Goal: Transaction & Acquisition: Purchase product/service

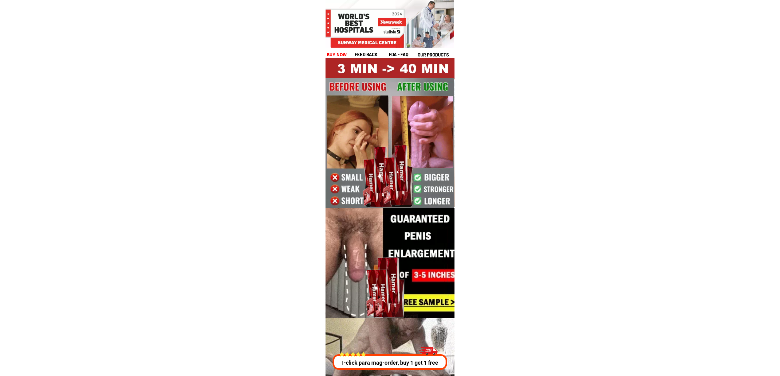
click at [328, 53] on h1 "buy now" at bounding box center [337, 54] width 20 height 7
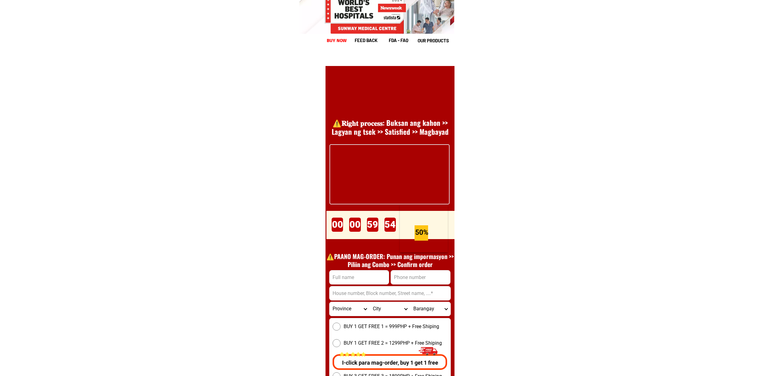
scroll to position [8446, 0]
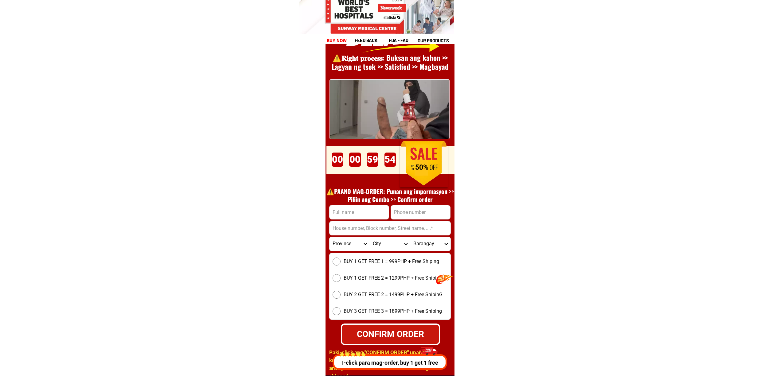
click at [365, 209] on input "Input full_name" at bounding box center [358, 212] width 59 height 14
paste input "Paulino Carag"
type input "Paulino Carag"
click at [408, 208] on input "Input phone_number" at bounding box center [420, 212] width 59 height 14
paste input "9057095965"
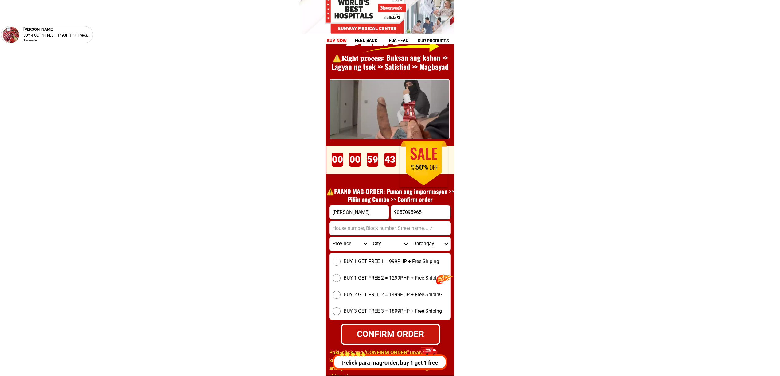
click at [394, 214] on input "9057095965" at bounding box center [420, 212] width 59 height 14
type input "09057095965"
click at [368, 231] on input "Input address" at bounding box center [389, 228] width 121 height 14
paste input "Cataggaman viejo Tuguegarao city cagayan"
type input "Cataggaman viejo Tuguegarao city cagayan"
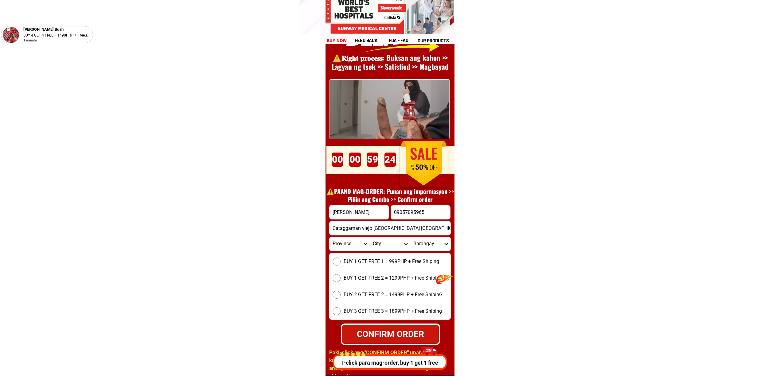
click at [373, 263] on span "BUY 1 GET FREE 1 = 999PHP + Free Shiping" at bounding box center [390, 261] width 95 height 7
click at [340, 263] on input "BUY 1 GET FREE 1 = 999PHP + Free Shiping" at bounding box center [336, 262] width 8 height 8
radio input "true"
click at [358, 246] on select "Province Abra Agusan-del-norte Agusan-del-sur Aklan Albay Antique Apayao Aurora…" at bounding box center [349, 244] width 40 height 14
select select "63_869"
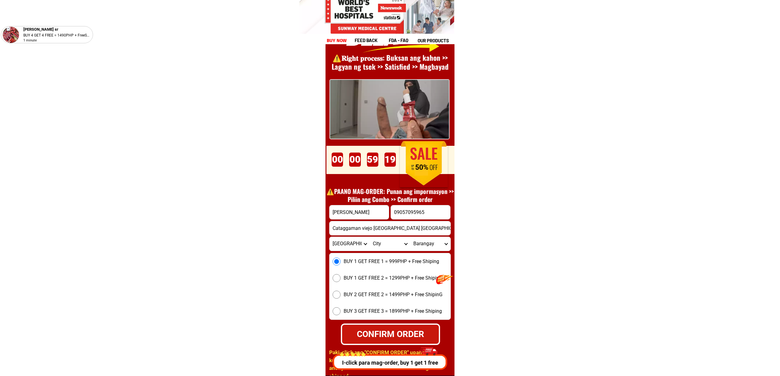
click at [329, 237] on select "Province Abra Agusan-del-norte Agusan-del-sur Aklan Albay Antique Apayao Aurora…" at bounding box center [349, 244] width 40 height 14
click at [386, 249] on select "City Abulug Allacapan Amulung Aparri Baggao Ballesteros Buguey Cagayan-alcala C…" at bounding box center [390, 244] width 40 height 14
select select "63_869963"
click at [370, 237] on select "City Abulug Allacapan Amulung Aparri Baggao Ballesteros Buguey Cagayan-alcala C…" at bounding box center [390, 244] width 40 height 14
click at [424, 247] on select "Barangay Annafunan east Annafunan west Atulayan norte Atulayan sur Bagay Buntun…" at bounding box center [430, 244] width 40 height 14
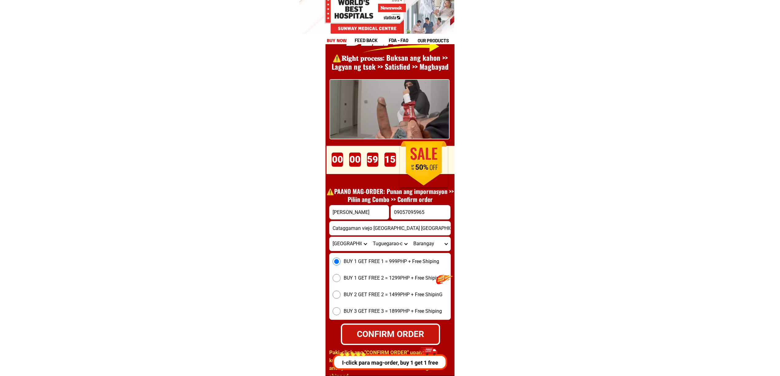
click at [424, 247] on select "Barangay Annafunan east Annafunan west Atulayan norte Atulayan sur Bagay Buntun…" at bounding box center [430, 244] width 40 height 14
select select "63_869963954"
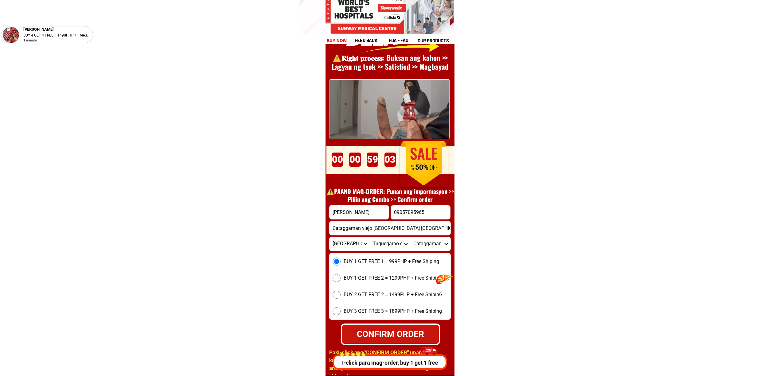
click at [410, 237] on select "Barangay Annafunan east Annafunan west Atulayan norte Atulayan sur Bagay Buntun…" at bounding box center [430, 244] width 40 height 14
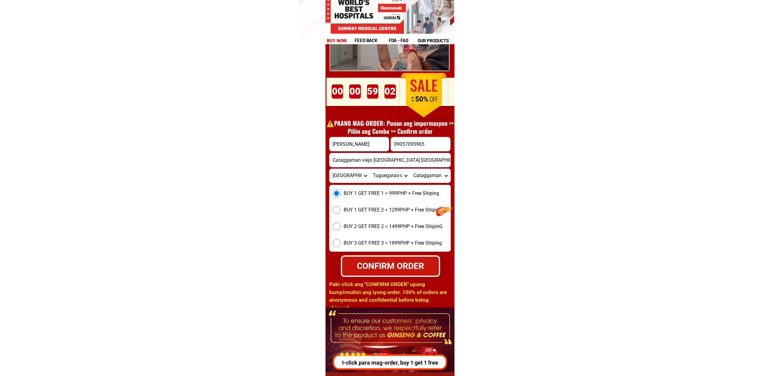
scroll to position [8528, 0]
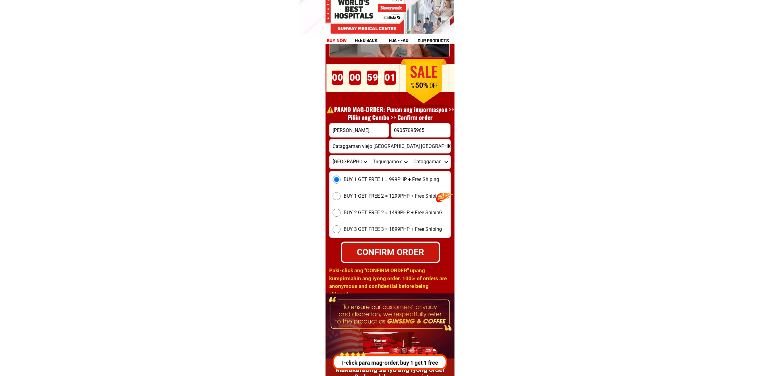
click at [401, 264] on div "⚠️️𝐑𝐢𝐠𝐡𝐭 𝐩𝐫𝐨𝐜𝐞𝐬𝐬: Buksan ang kahon >> Lagyan ng tsek >> Satisfied >> Magbayad P…" at bounding box center [389, 106] width 129 height 375
click at [433, 162] on select "Barangay Annafunan east Annafunan west Atulayan norte Atulayan sur Bagay Buntun…" at bounding box center [430, 162] width 40 height 14
drag, startPoint x: 433, startPoint y: 162, endPoint x: 434, endPoint y: 165, distance: 3.1
click at [433, 162] on select "Barangay Annafunan east Annafunan west Atulayan norte Atulayan sur Bagay Buntun…" at bounding box center [430, 162] width 40 height 14
click at [383, 253] on div "CONFIRM ORDER" at bounding box center [390, 252] width 97 height 13
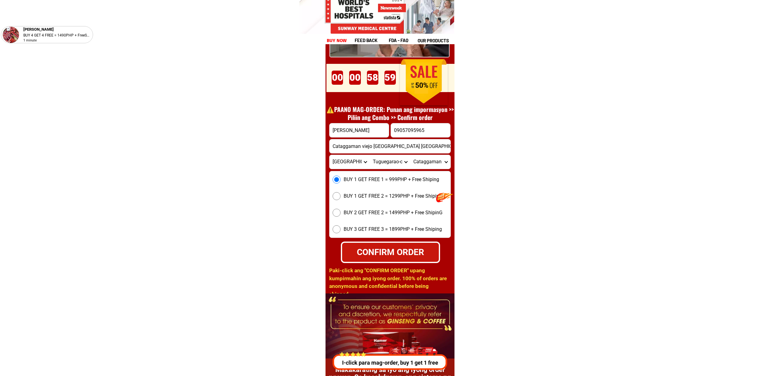
radio input "true"
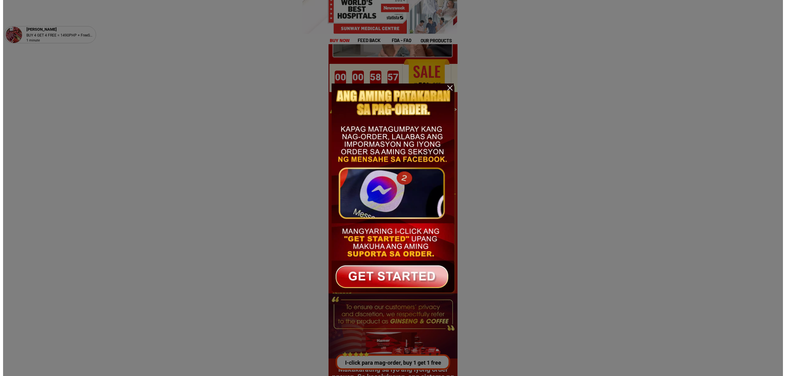
scroll to position [0, 0]
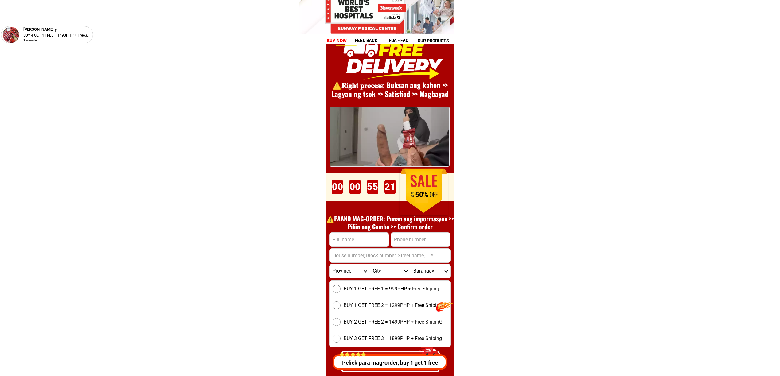
scroll to position [8446, 0]
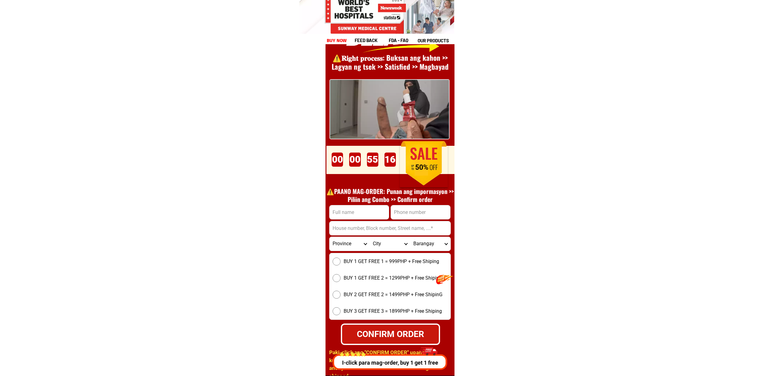
click at [414, 217] on input "Input phone_number" at bounding box center [420, 212] width 59 height 14
paste input "0994 276 5169"
type input "0994 276 5169"
click at [366, 208] on input "Input full_name" at bounding box center [358, 212] width 59 height 14
paste input "Raul Sanchez"
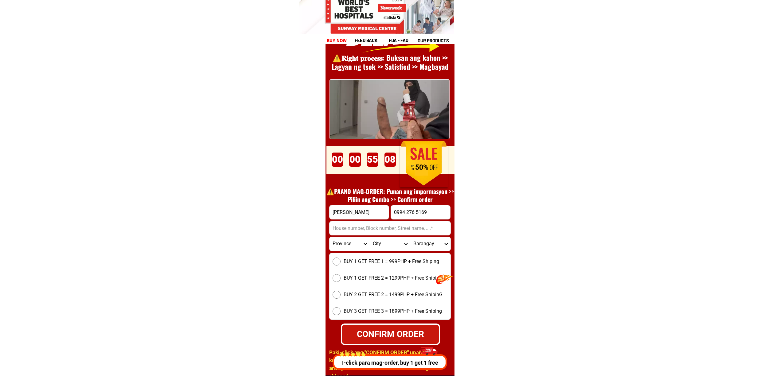
type input "Raul Sanchez"
click at [383, 228] on input "Input address" at bounding box center [389, 228] width 121 height 14
paste input "Barangay 20 gate 1 parola tondo"
type input "Barangay 20 gate 1 parola tondo"
click at [358, 259] on span "BUY 1 GET FREE 1 = 999PHP + Free Shiping" at bounding box center [390, 261] width 95 height 7
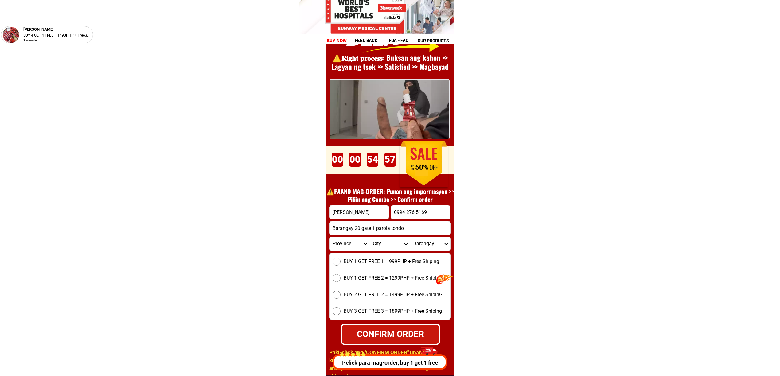
click at [340, 259] on input "BUY 1 GET FREE 1 = 999PHP + Free Shiping" at bounding box center [336, 262] width 8 height 8
radio input "true"
click at [343, 245] on select "Province Abra Agusan-del-norte Agusan-del-sur Aklan Albay Antique Apayao Aurora…" at bounding box center [349, 244] width 40 height 14
select select "63_219"
click at [329, 237] on select "Province Abra Agusan-del-norte Agusan-del-sur Aklan Albay Antique Apayao Aurora…" at bounding box center [349, 244] width 40 height 14
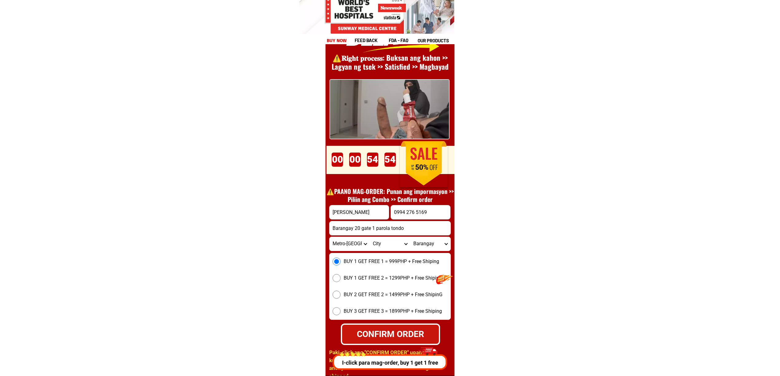
click at [420, 229] on input "Barangay 20 gate 1 parola tondo" at bounding box center [389, 228] width 121 height 14
click at [407, 212] on input "0994 276 5169" at bounding box center [420, 212] width 59 height 14
type input "09942765169"
click at [377, 247] on select "City Binondo CALOOCAN Ermita Intramuros Las-pinas Makati Malabon-city Malate Ma…" at bounding box center [390, 244] width 40 height 14
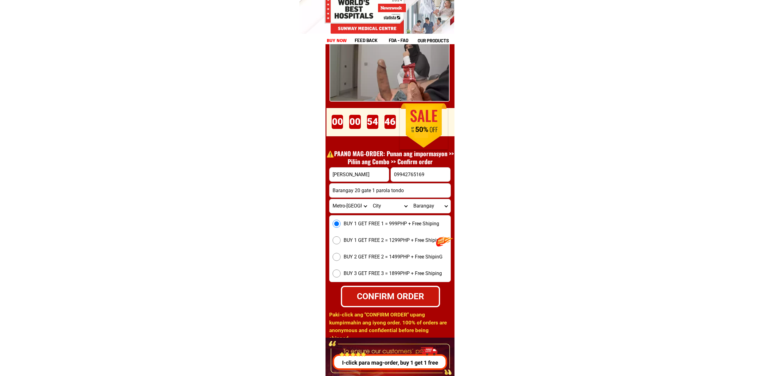
scroll to position [8487, 0]
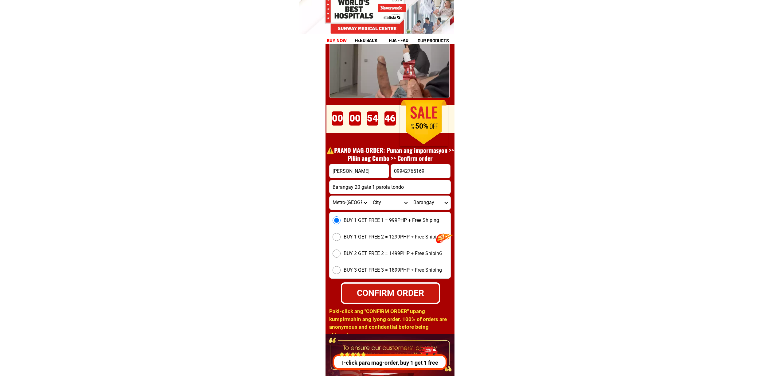
drag, startPoint x: 387, startPoint y: 203, endPoint x: 391, endPoint y: 207, distance: 5.9
click at [387, 203] on select "City Binondo CALOOCAN Ermita Intramuros Las-pinas Makati Malabon-city Malate Ma…" at bounding box center [390, 203] width 40 height 14
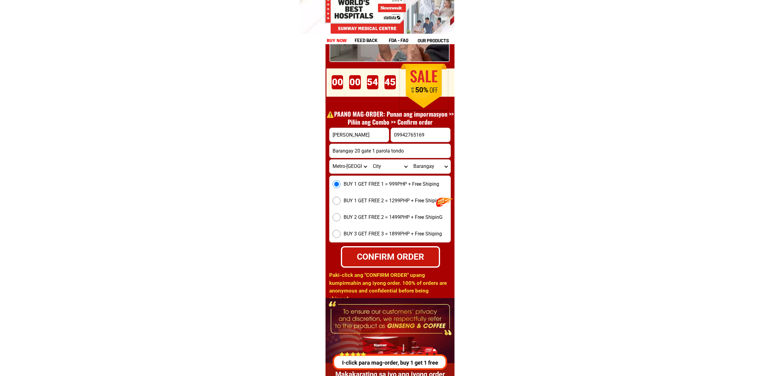
scroll to position [8528, 0]
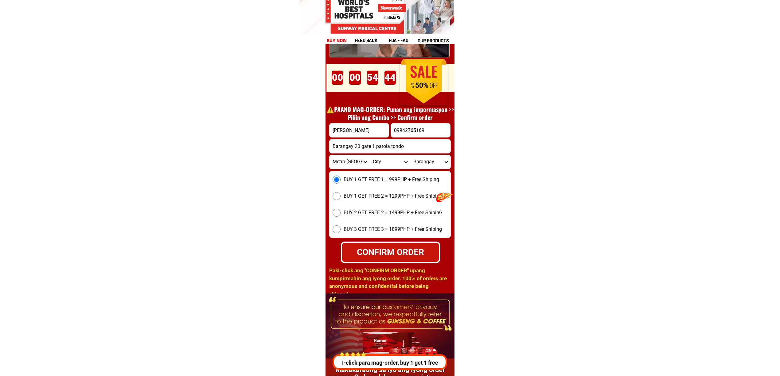
click at [395, 166] on select "City Binondo CALOOCAN Ermita Intramuros Las-pinas Makati Malabon-city Malate Ma…" at bounding box center [390, 162] width 40 height 14
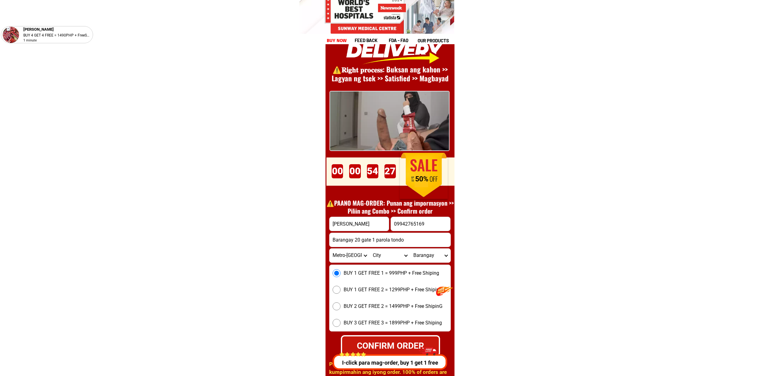
scroll to position [8446, 0]
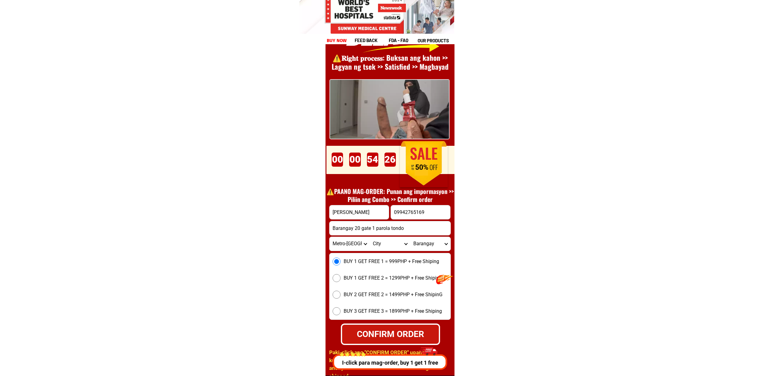
drag, startPoint x: 436, startPoint y: 334, endPoint x: 514, endPoint y: 343, distance: 78.4
click at [437, 334] on div "CONFIRM ORDER" at bounding box center [390, 333] width 97 height 13
radio input "true"
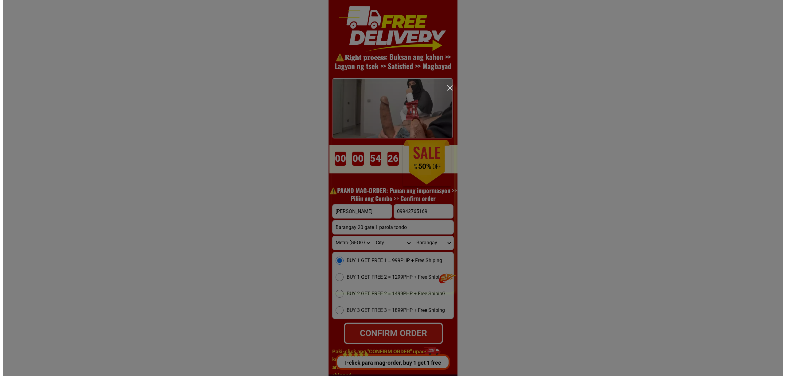
scroll to position [0, 0]
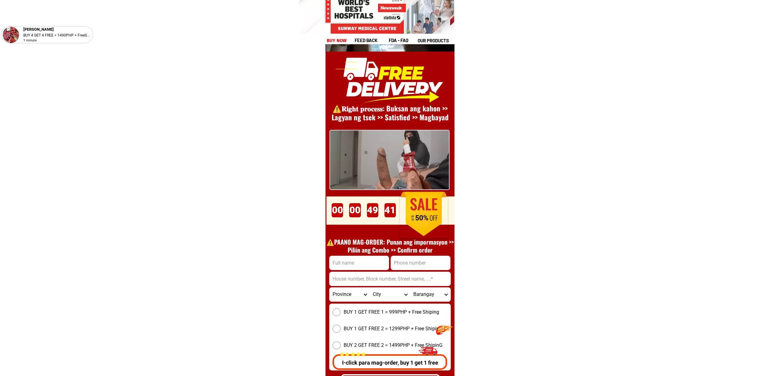
scroll to position [8446, 0]
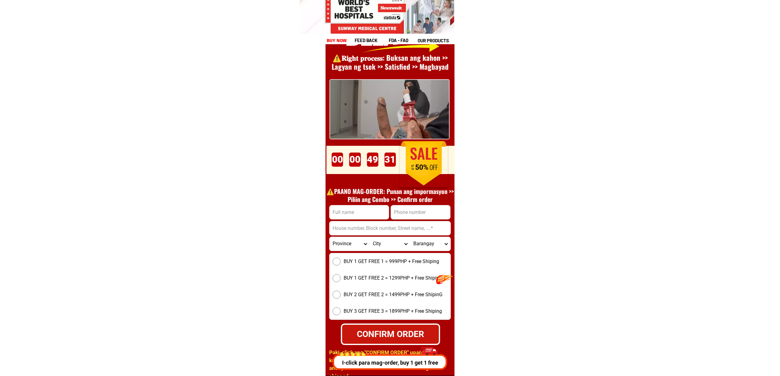
click at [380, 226] on input "Input address" at bounding box center [389, 228] width 121 height 14
drag, startPoint x: 361, startPoint y: 216, endPoint x: 365, endPoint y: 219, distance: 4.9
click at [361, 216] on input "Input full_name" at bounding box center [358, 212] width 59 height 14
paste input "Kingkol Natividad"
type input "Kingkol Natividad"
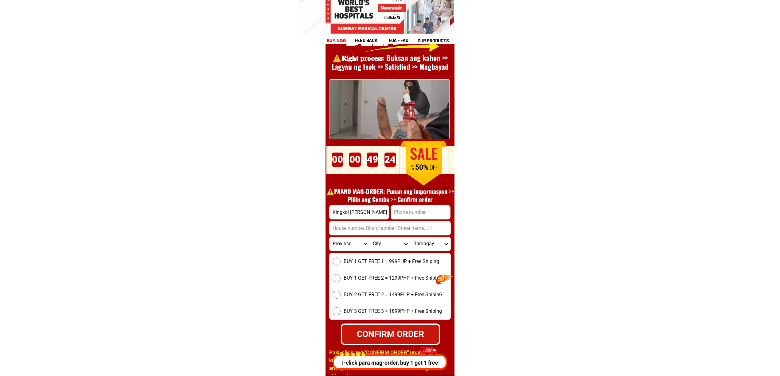
click at [408, 212] on input "Input phone_number" at bounding box center [420, 212] width 59 height 14
paste input "09753455058"
type input "09753455058"
drag, startPoint x: 359, startPoint y: 228, endPoint x: 364, endPoint y: 235, distance: 8.3
click at [359, 228] on input "Input address" at bounding box center [389, 228] width 121 height 14
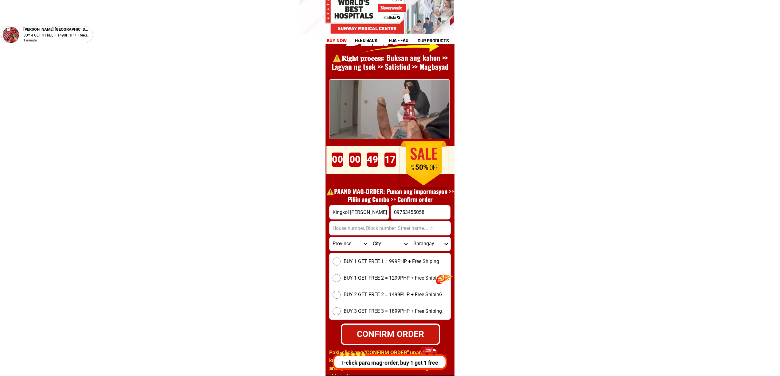
paste input "zone 2 Canitoan Cagayan de Oro 7 mexamex oriental Cagayan de Oro 7 Canitoan Cag…"
type input "zone 2 Canitoan Cagayan de Oro 7 mexamex oriental Cagayan de Oro 7 Canitoan Cag…"
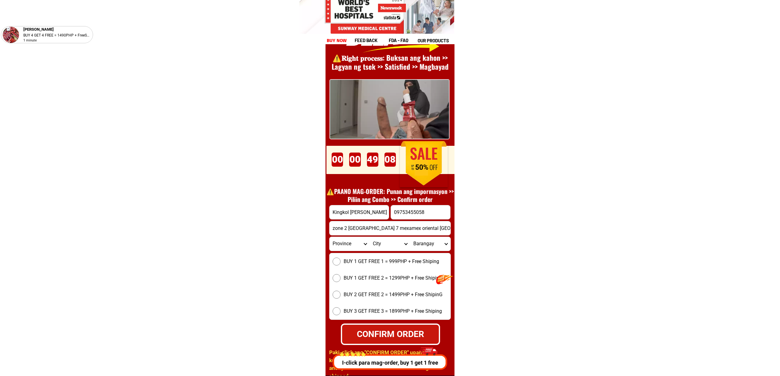
click at [389, 258] on span "BUY 1 GET FREE 1 = 999PHP + Free Shiping" at bounding box center [390, 261] width 95 height 7
click at [340, 258] on input "BUY 1 GET FREE 1 = 999PHP + Free Shiping" at bounding box center [336, 262] width 8 height 8
radio input "true"
click at [387, 279] on span "BUY 1 GET FREE 2 = 1299PHP + Free Shiping" at bounding box center [392, 277] width 98 height 7
click at [340, 279] on input "BUY 1 GET FREE 2 = 1299PHP + Free Shiping" at bounding box center [336, 278] width 8 height 8
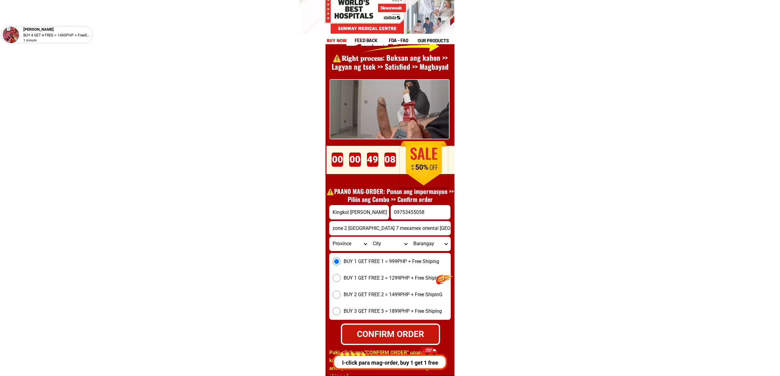
radio input "true"
click at [378, 303] on div "BUY 1 GET FREE 1 = 999PHP + Free Shiping BUY 1 GET FREE 2 = 1299PHP + Free Ship…" at bounding box center [390, 286] width 122 height 67
click at [379, 309] on span "BUY 3 GET FREE 3 = 1899PHP + Free Shiping" at bounding box center [392, 311] width 98 height 7
click at [340, 309] on input "BUY 3 GET FREE 3 = 1899PHP + Free Shiping" at bounding box center [336, 311] width 8 height 8
radio input "true"
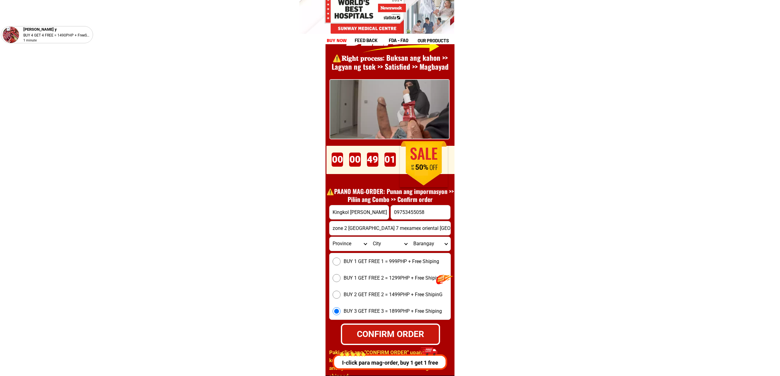
drag, startPoint x: 384, startPoint y: 330, endPoint x: 535, endPoint y: 305, distance: 153.1
click at [384, 331] on div "CONFIRM ORDER" at bounding box center [390, 333] width 97 height 13
type input "Kingkol Natividad"
type input "09753455058"
radio input "true"
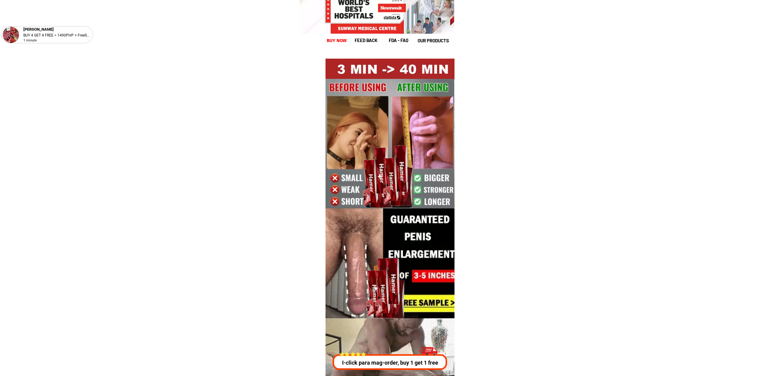
scroll to position [8446, 0]
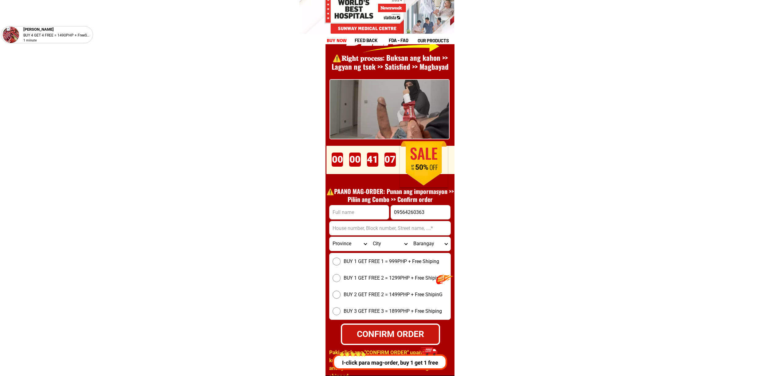
type input "09564260363"
click at [361, 216] on input "Input full_name" at bounding box center [358, 212] width 59 height 14
paste input "[PERSON_NAME]"
type input "[PERSON_NAME]"
click at [348, 227] on input "Input address" at bounding box center [389, 228] width 121 height 14
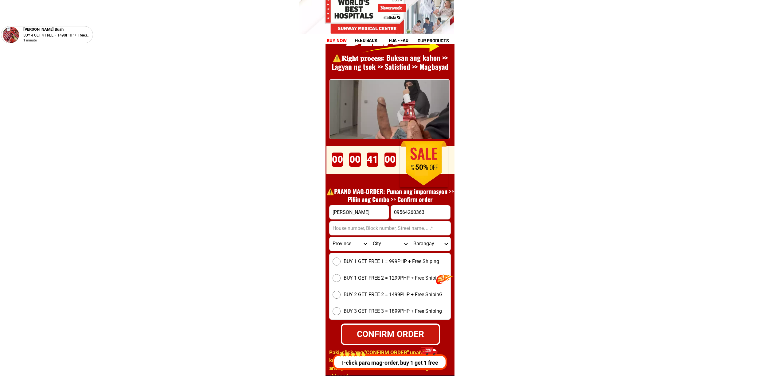
paste input "C/o DENR-7 SULON, [GEOGRAPHIC_DATA], [GEOGRAPHIC_DATA]"
type input "C/o DENR-7 SULON, [GEOGRAPHIC_DATA], [GEOGRAPHIC_DATA]"
click at [342, 263] on label "BUY 1 GET FREE 1 = 999PHP + Free Shiping" at bounding box center [389, 262] width 121 height 8
click at [340, 263] on input "BUY 1 GET FREE 1 = 999PHP + Free Shiping" at bounding box center [336, 262] width 8 height 8
click at [383, 331] on div "CONFIRM ORDER" at bounding box center [391, 334] width 104 height 14
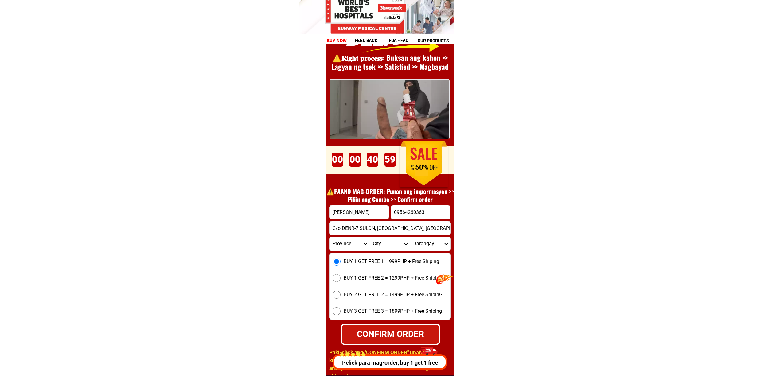
radio input "true"
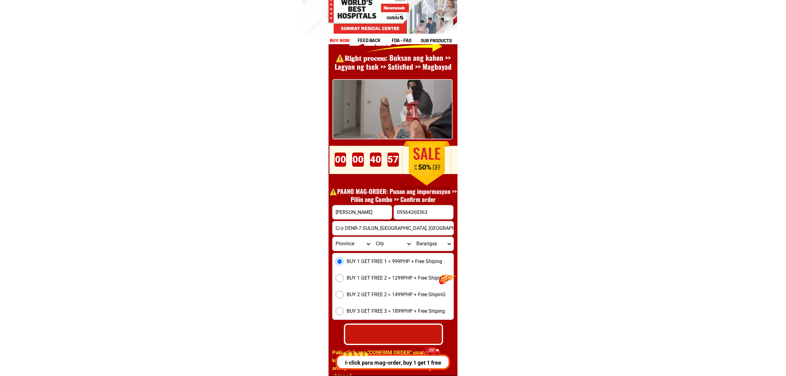
scroll to position [0, 0]
